Goal: Check status: Check status

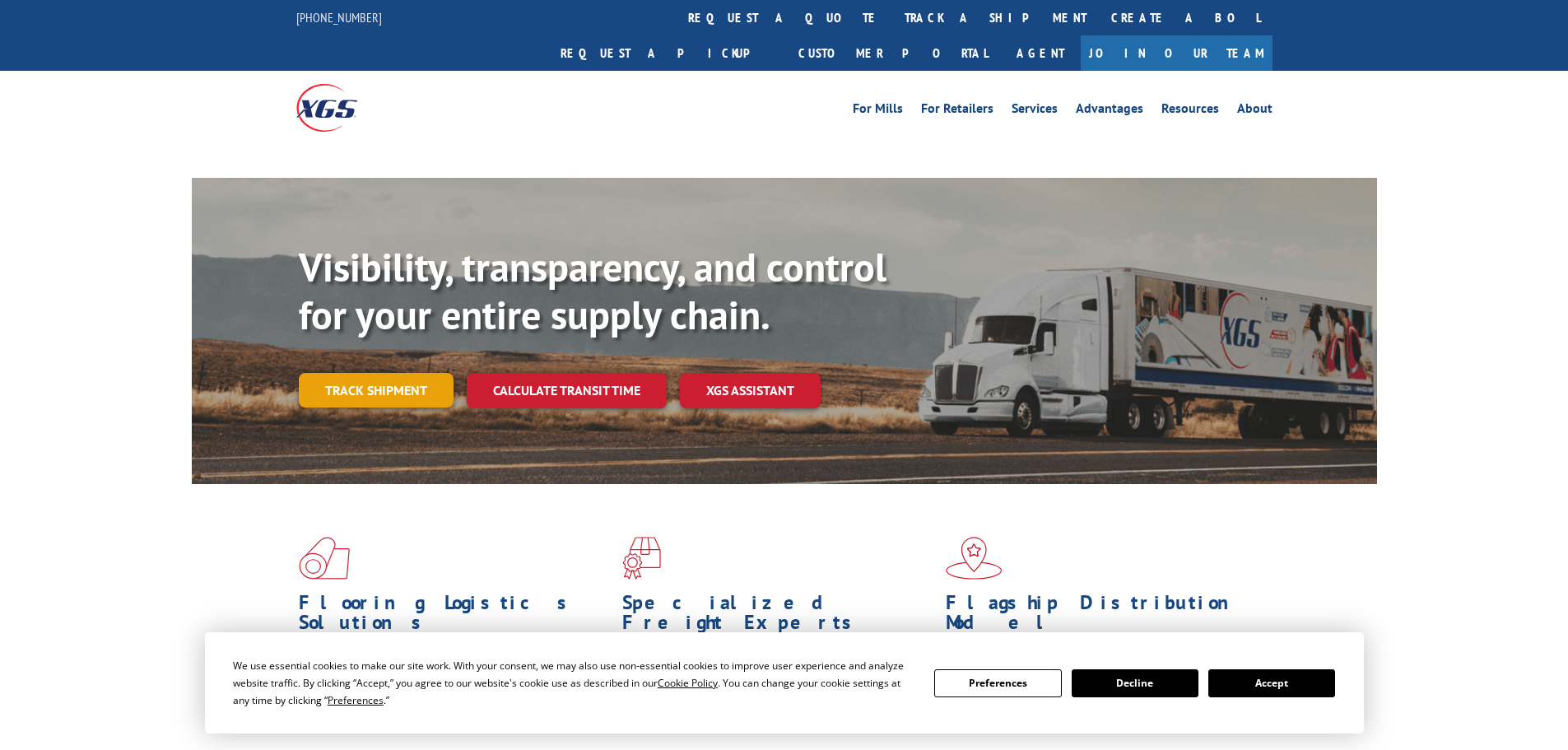
click at [403, 373] on link "Track shipment" at bounding box center [376, 389] width 154 height 34
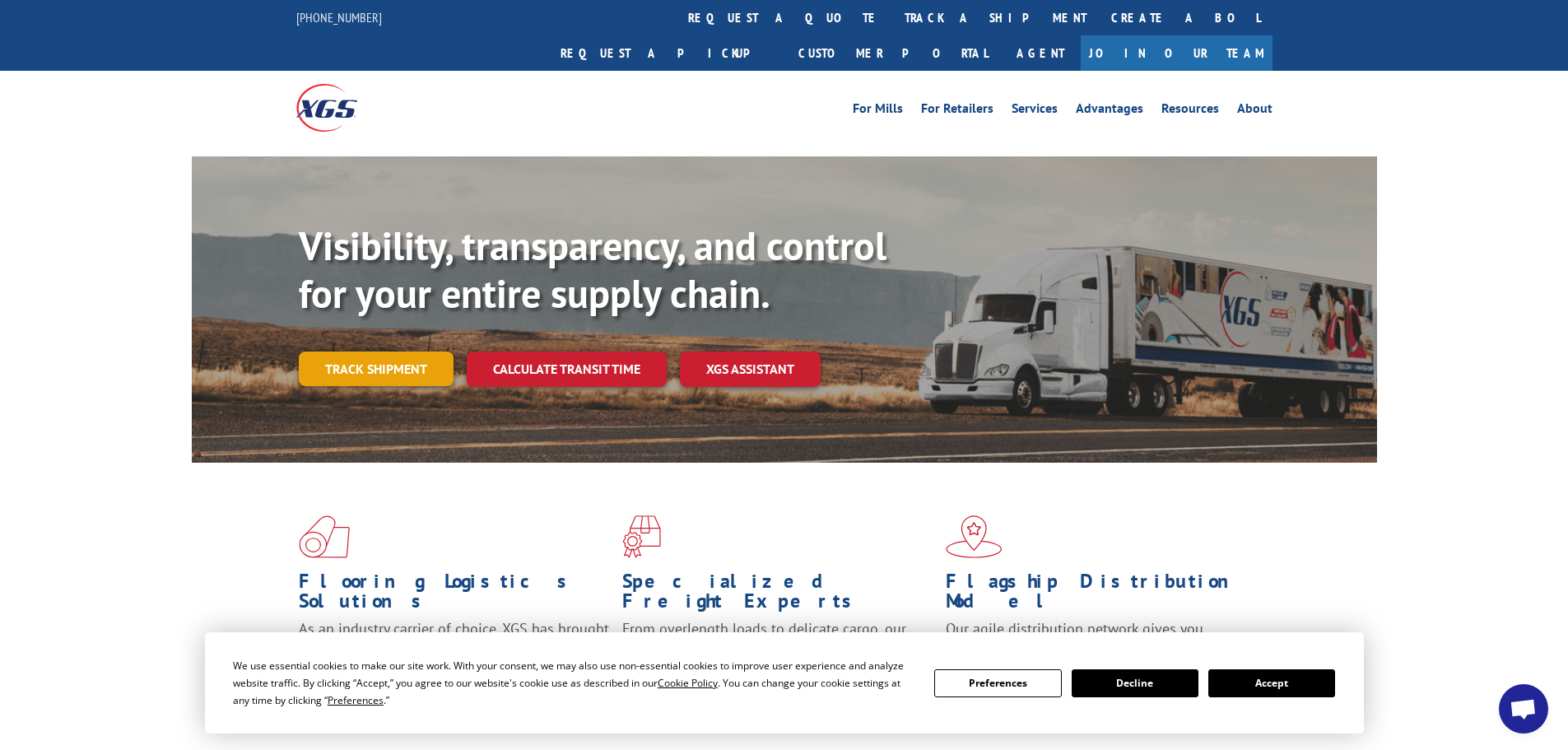
click at [361, 351] on link "Track shipment" at bounding box center [376, 368] width 154 height 34
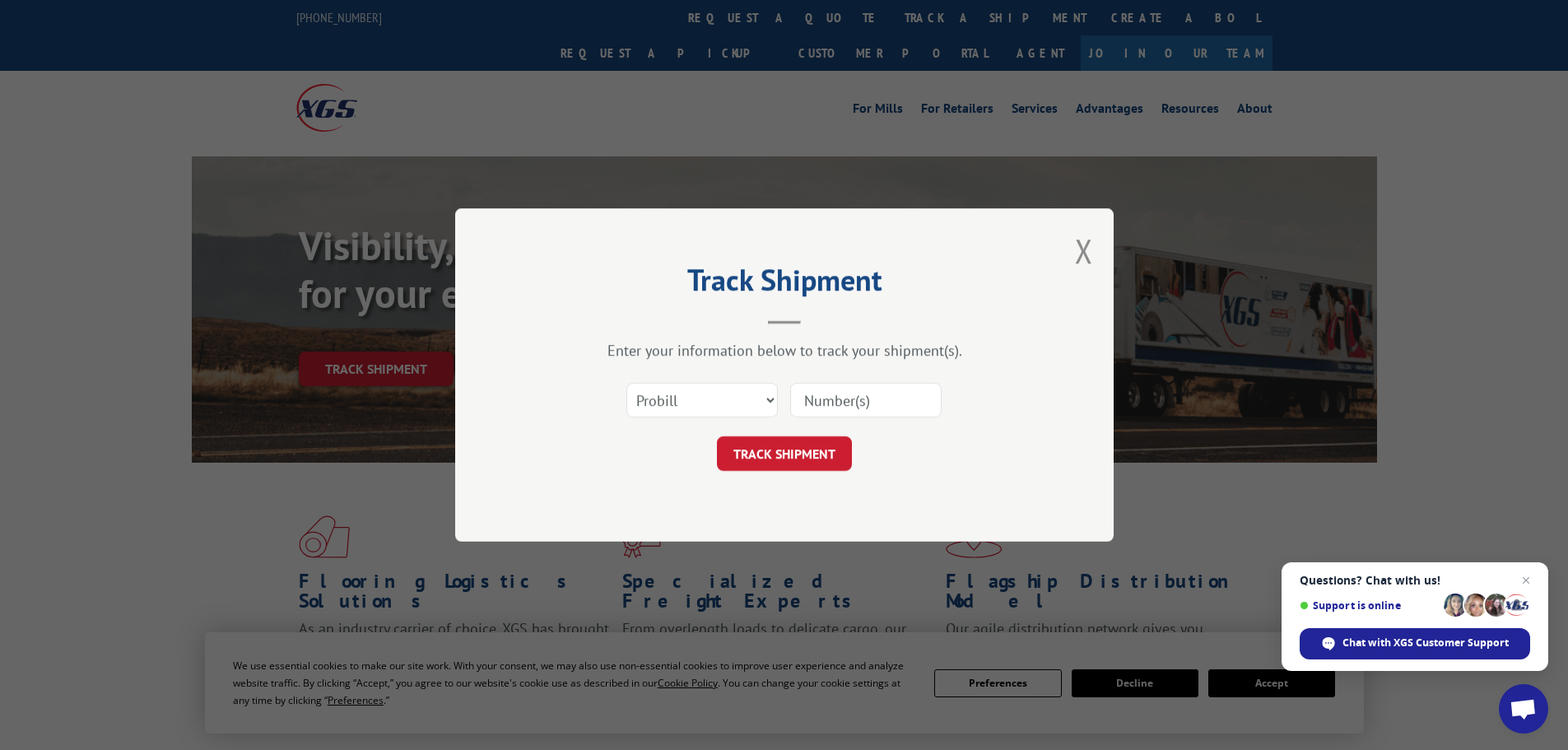
paste input "14415024"
type input "14415024"
click at [787, 458] on button "TRACK SHIPMENT" at bounding box center [784, 453] width 135 height 34
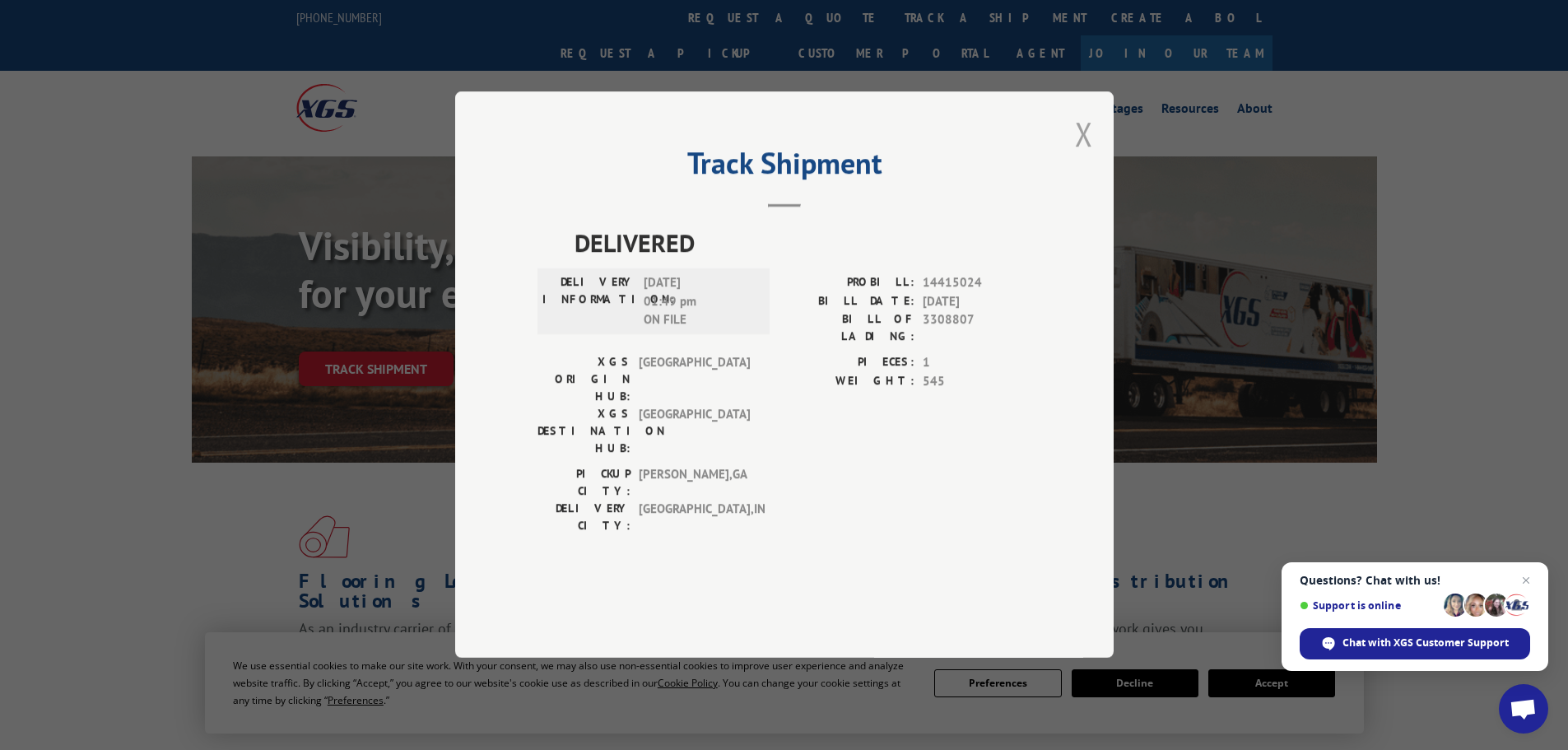
click at [1081, 155] on button "Close modal" at bounding box center [1083, 133] width 18 height 44
